Goal: Task Accomplishment & Management: Manage account settings

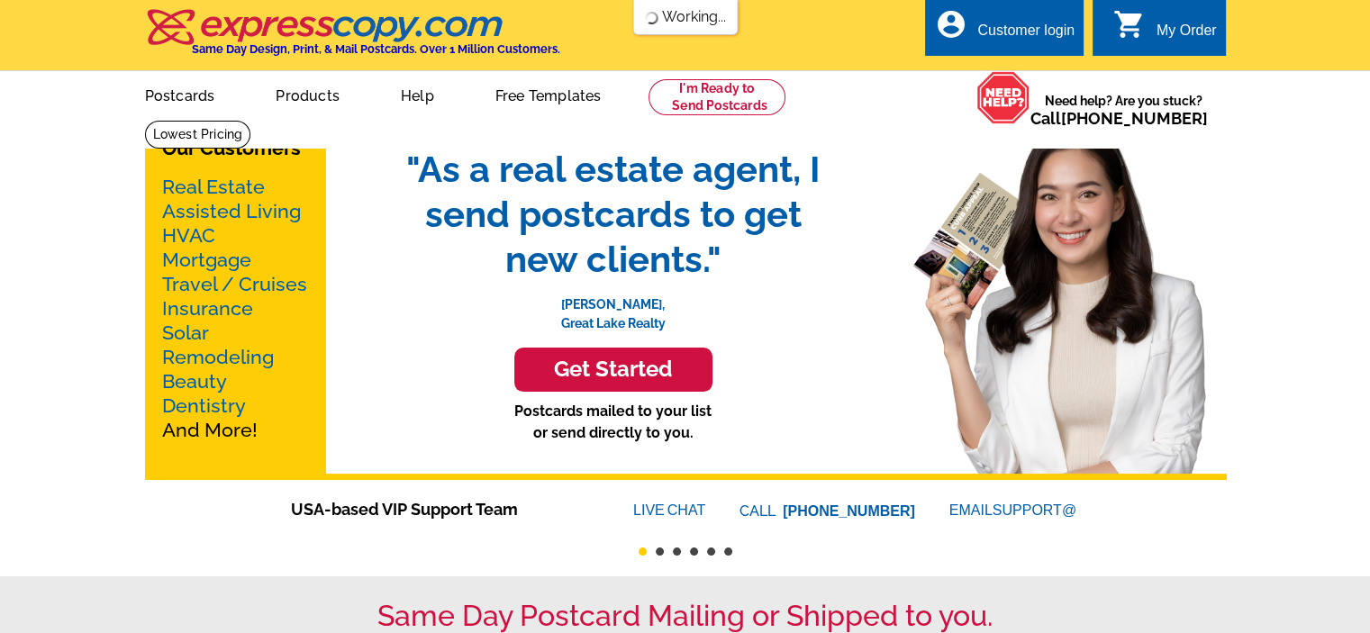
click at [986, 32] on div "Customer login" at bounding box center [1026, 35] width 97 height 25
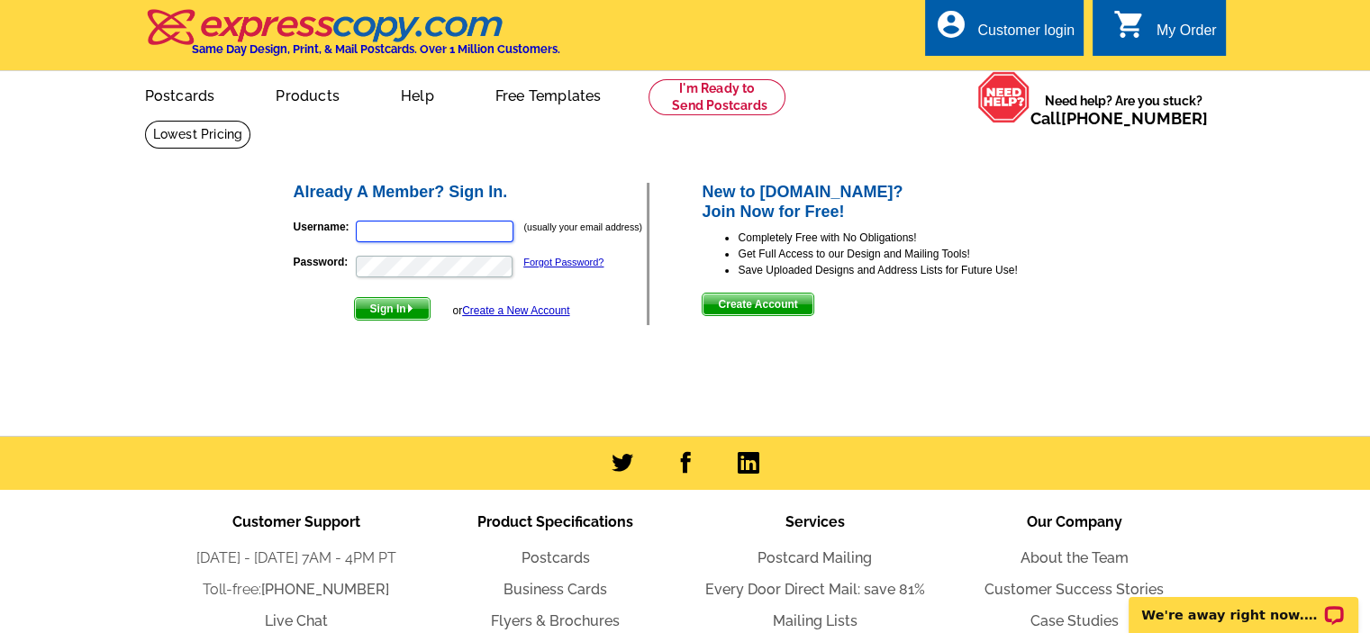
type input "helin.solomon@ccm.com"
click at [411, 314] on span "Sign In" at bounding box center [392, 309] width 75 height 22
